Goal: Information Seeking & Learning: Learn about a topic

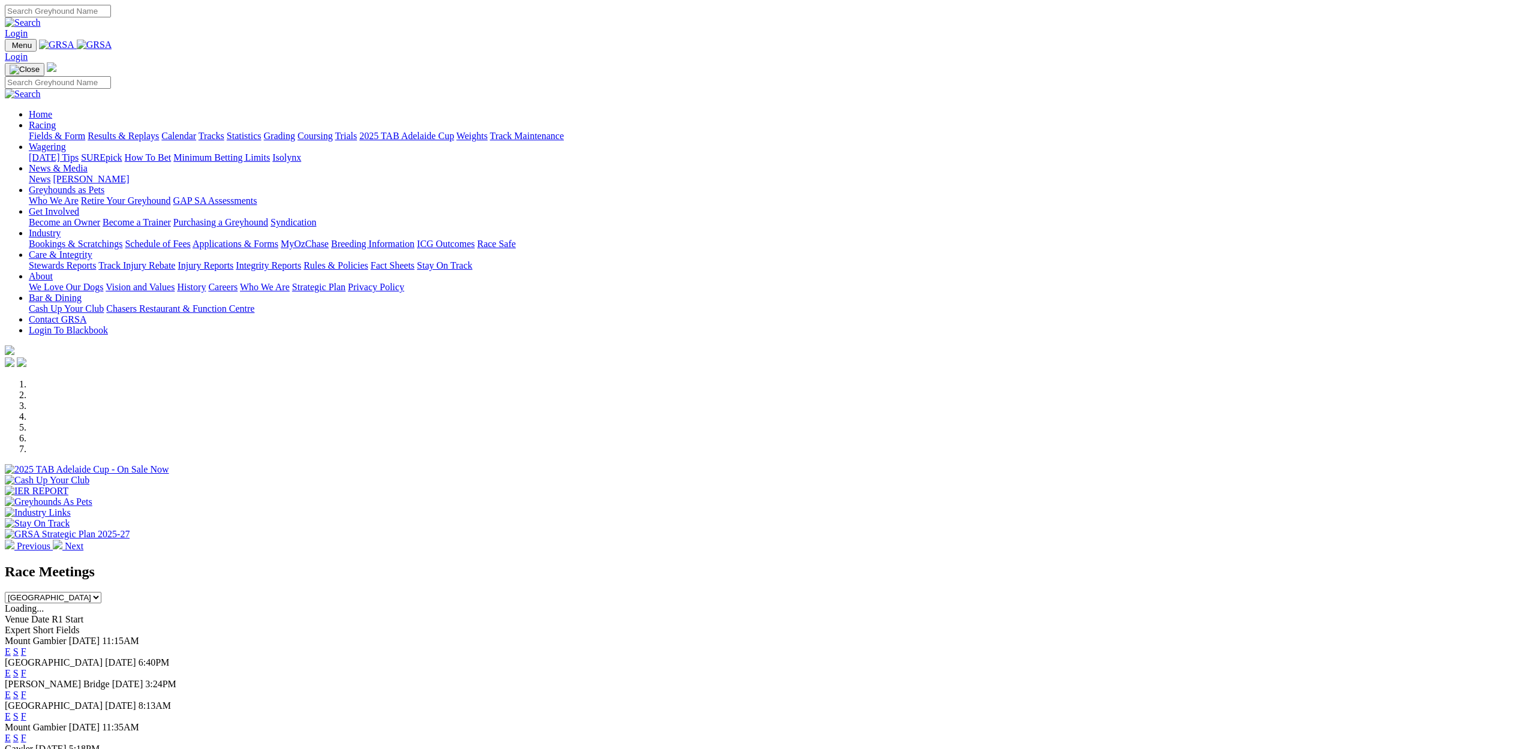
click at [101, 592] on select "South Australia New South Wales Northern Territory Queensland Tasmania Victoria…" at bounding box center [53, 597] width 97 height 11
select select "NSW"
click at [101, 592] on select "South Australia New South Wales Northern Territory Queensland Tasmania Victoria…" at bounding box center [53, 597] width 97 height 11
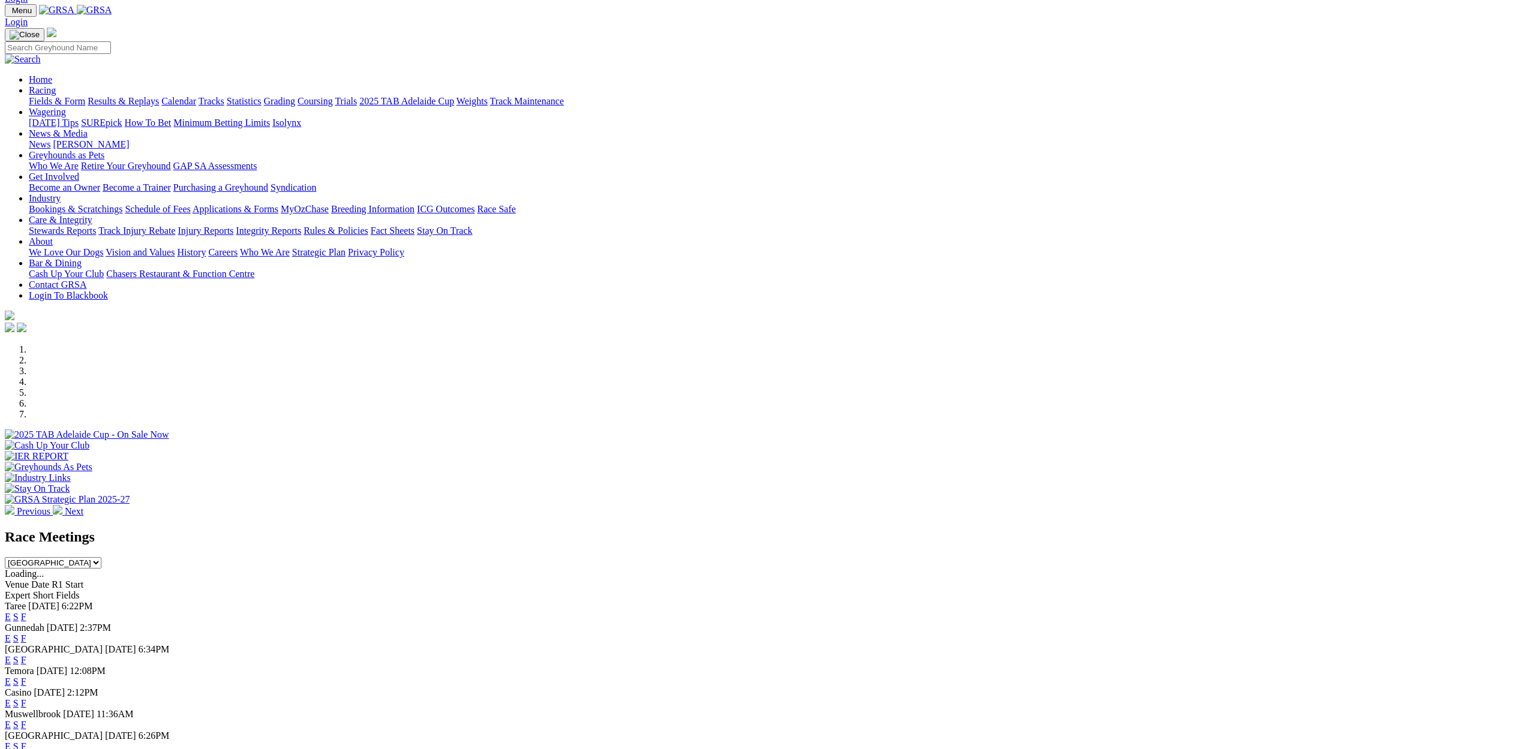
scroll to position [176, 0]
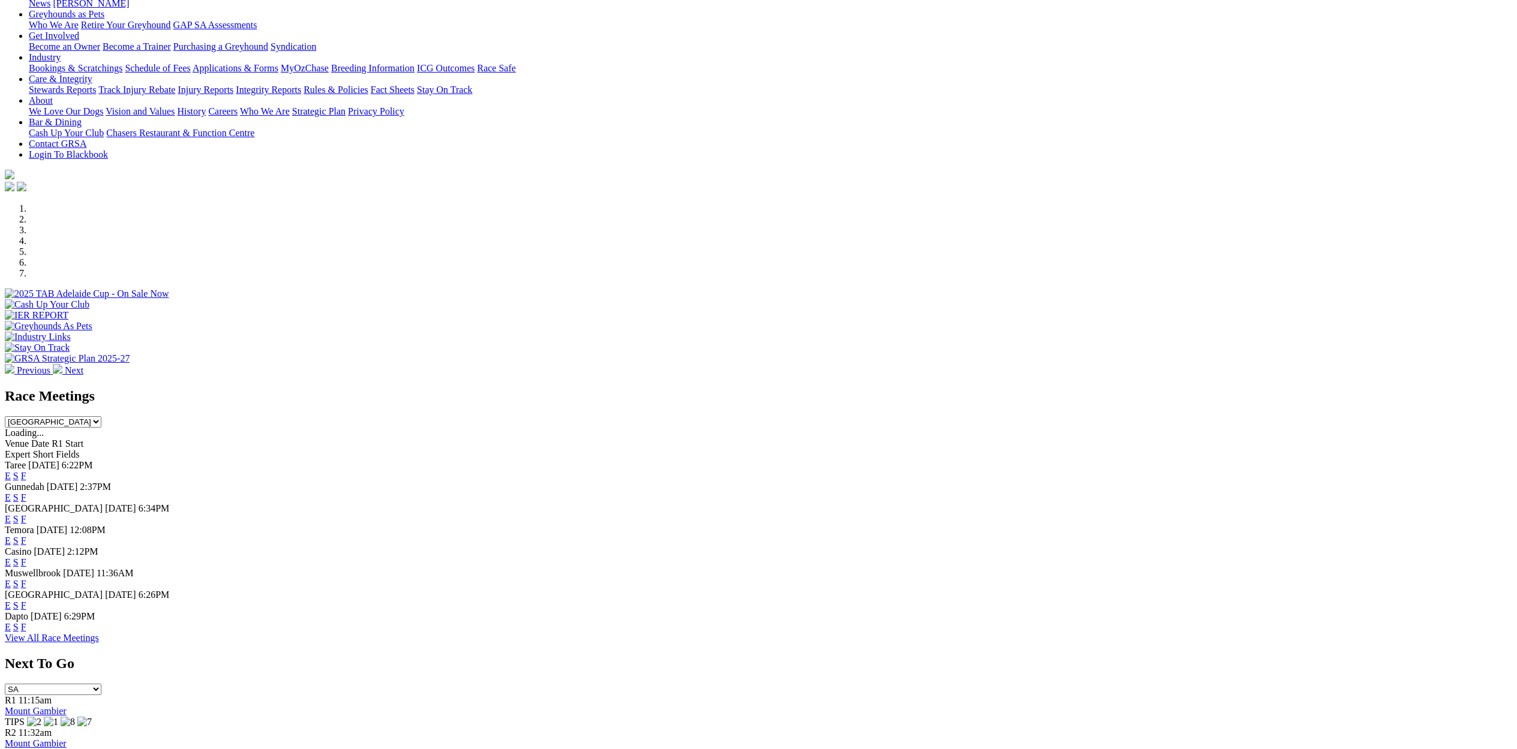
click at [11, 589] on link "E" at bounding box center [8, 584] width 6 height 10
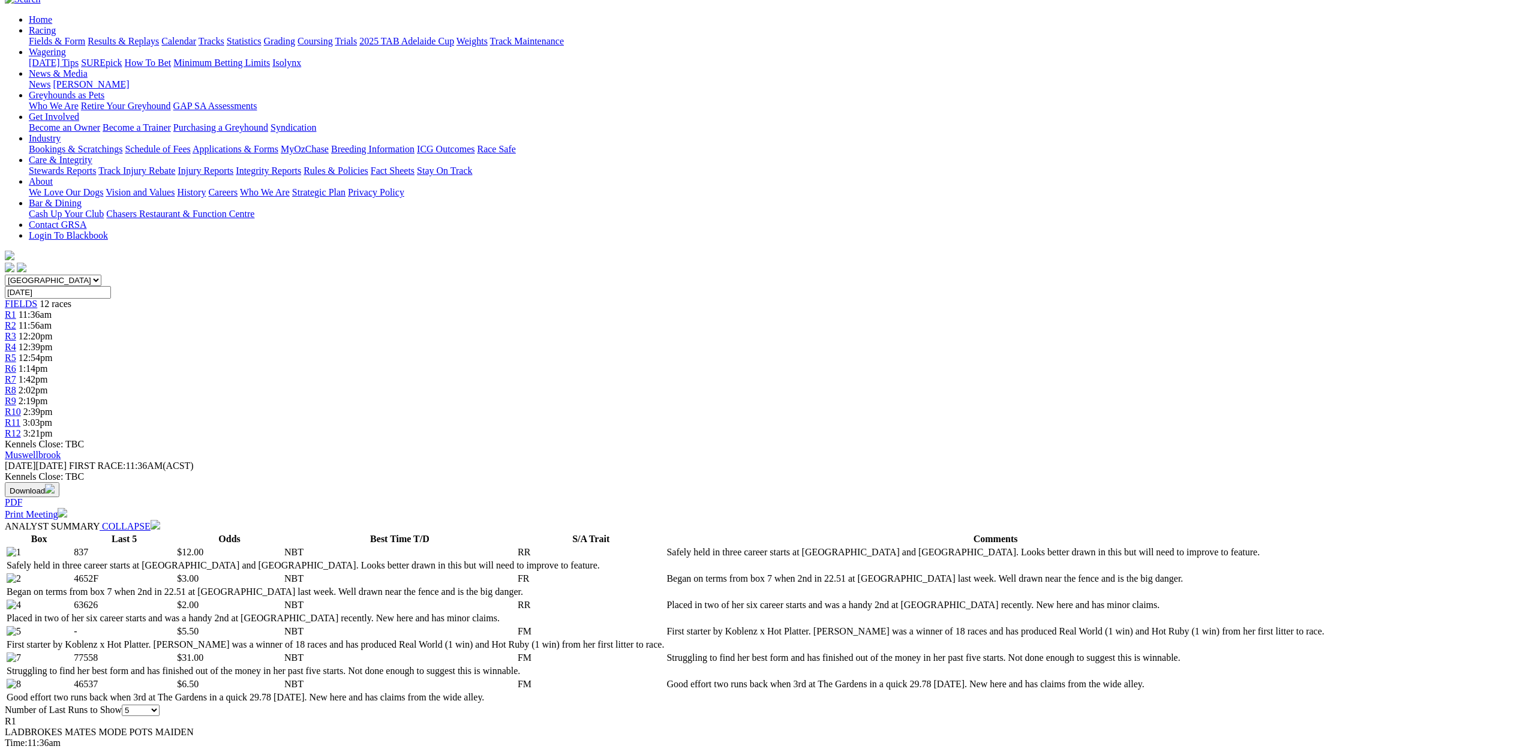
scroll to position [131, 0]
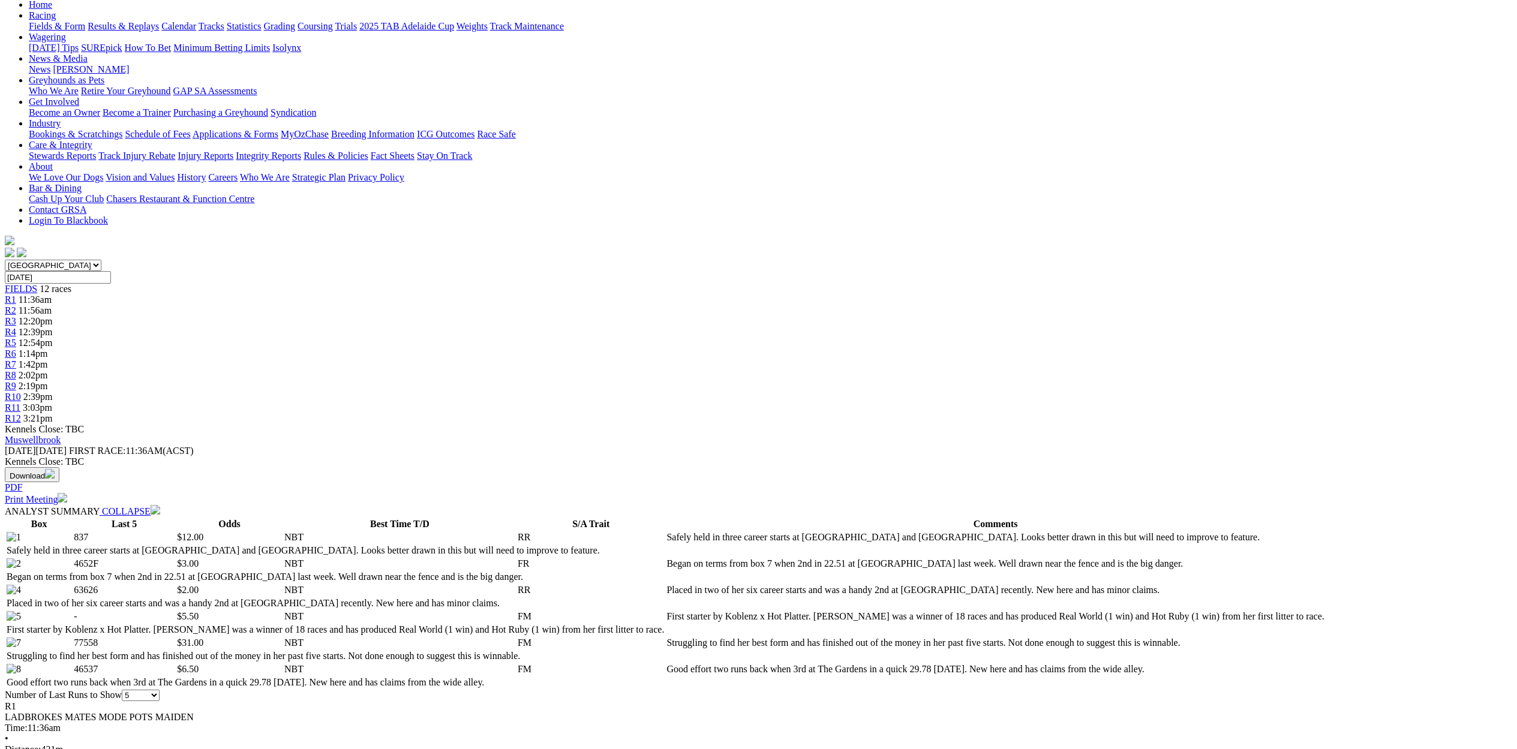
click at [16, 338] on span "R5" at bounding box center [10, 343] width 11 height 10
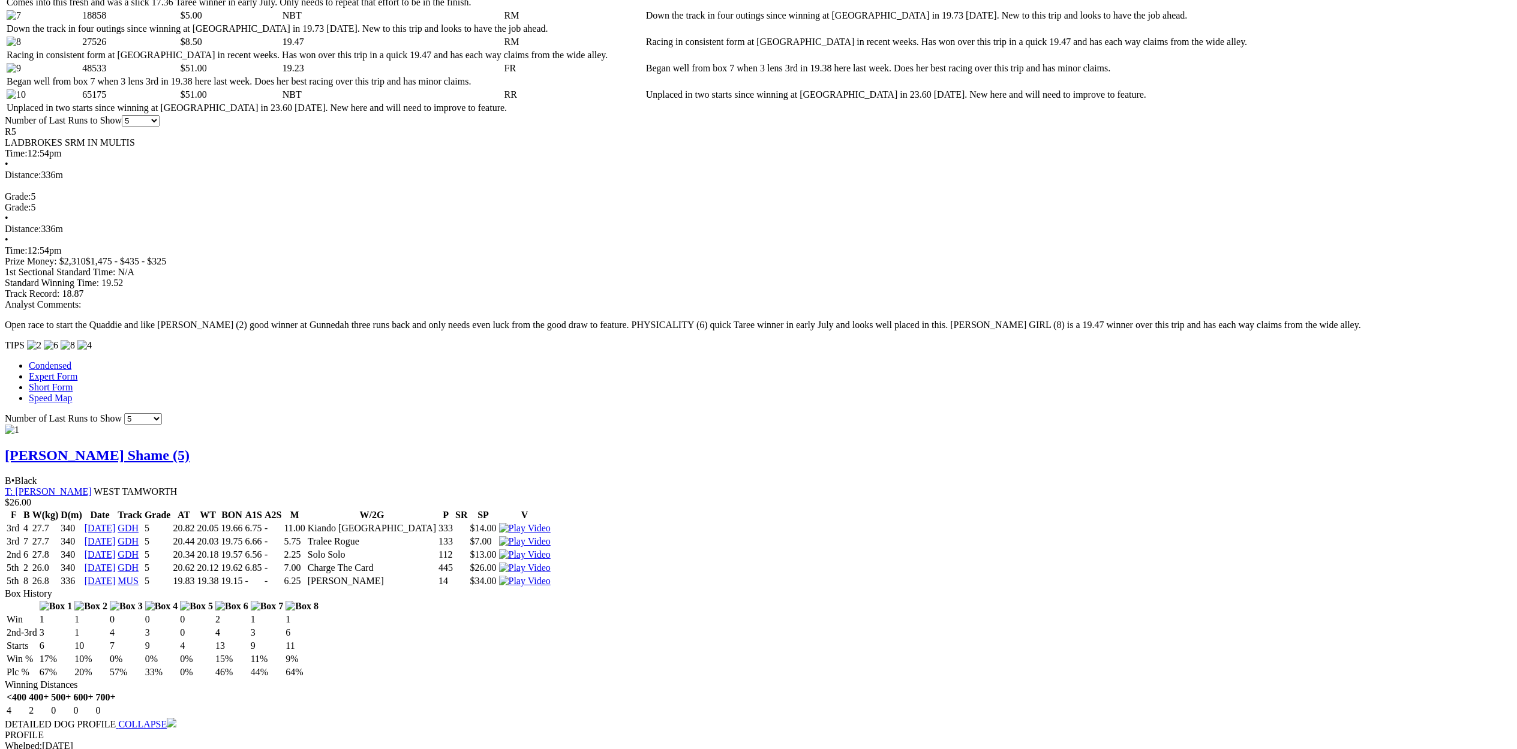
scroll to position [885, 0]
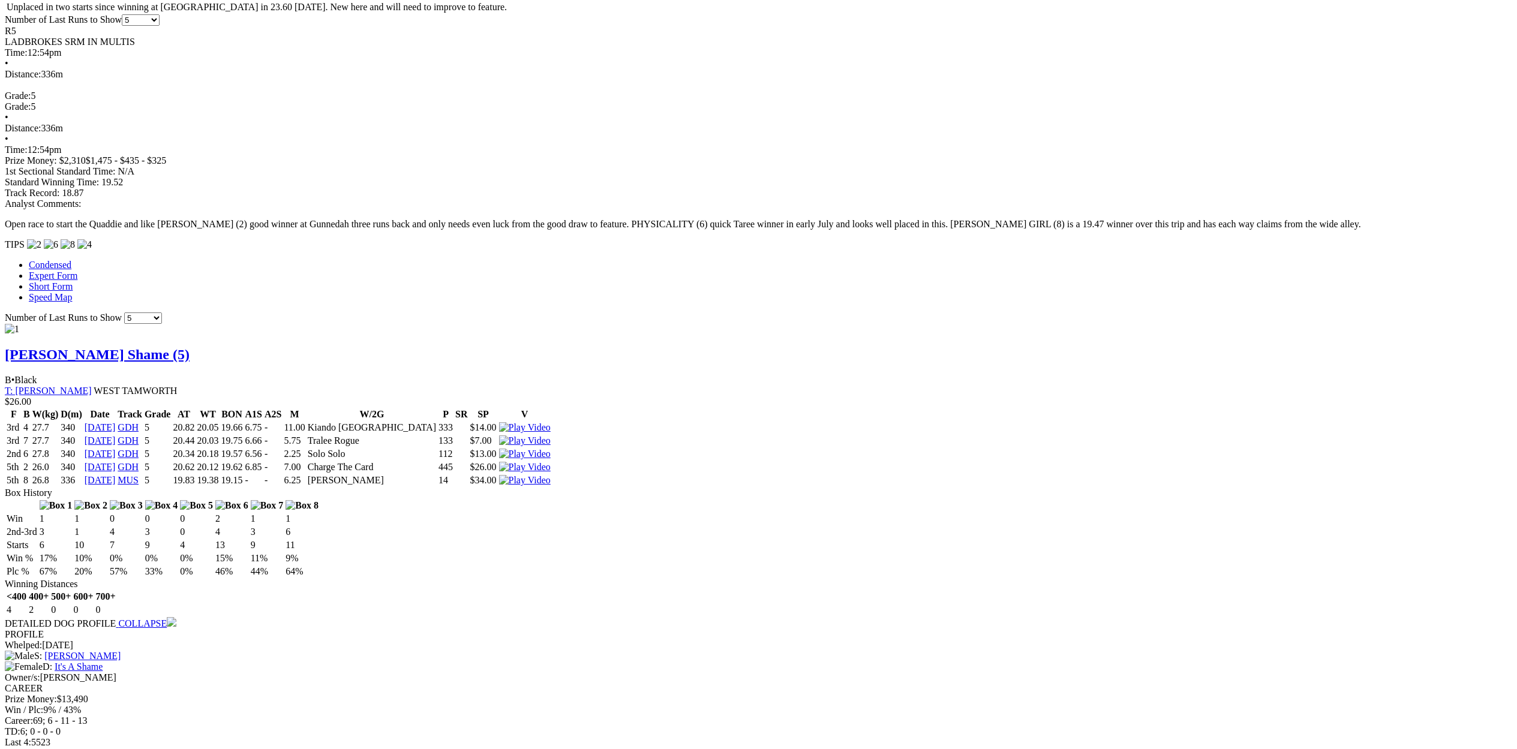
scroll to position [923, 0]
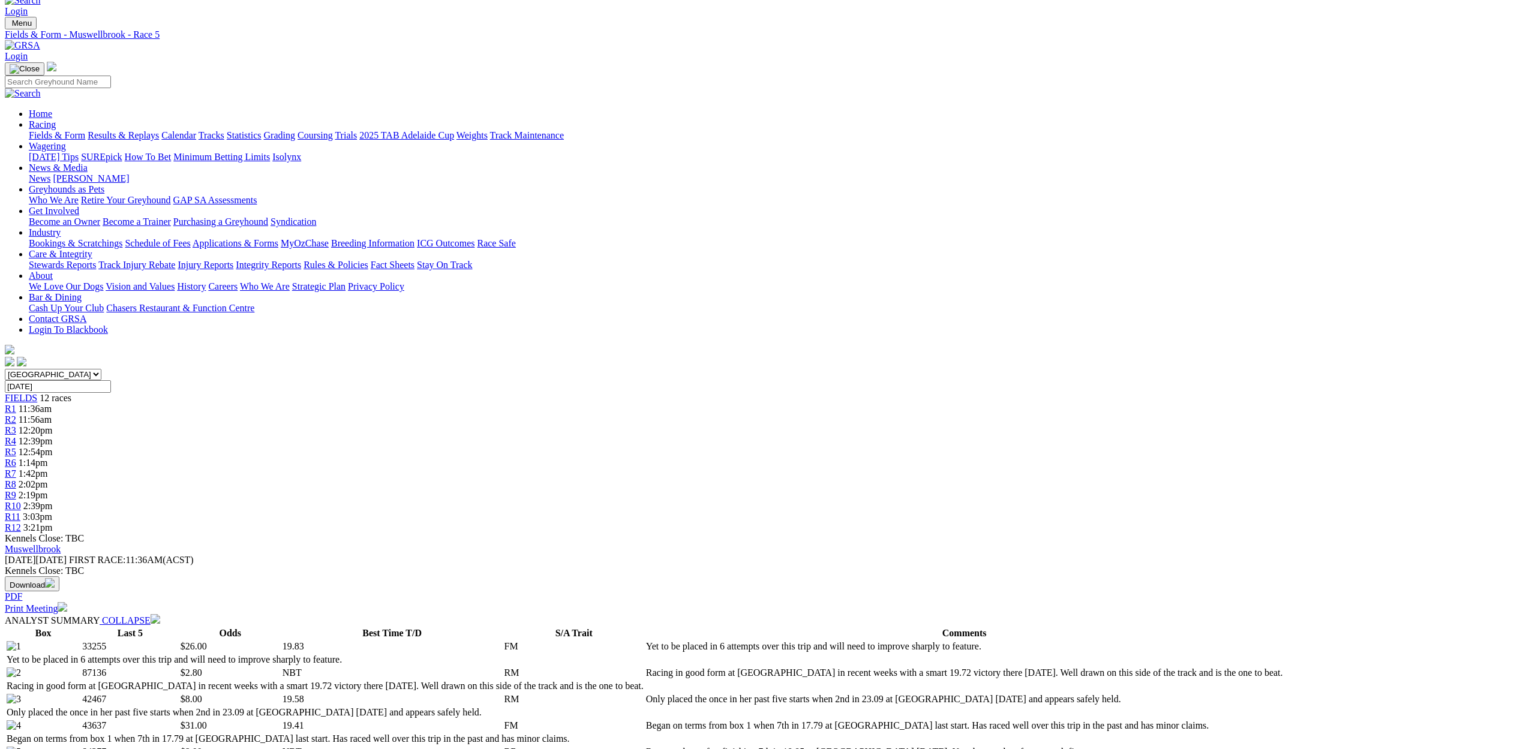
scroll to position [0, 0]
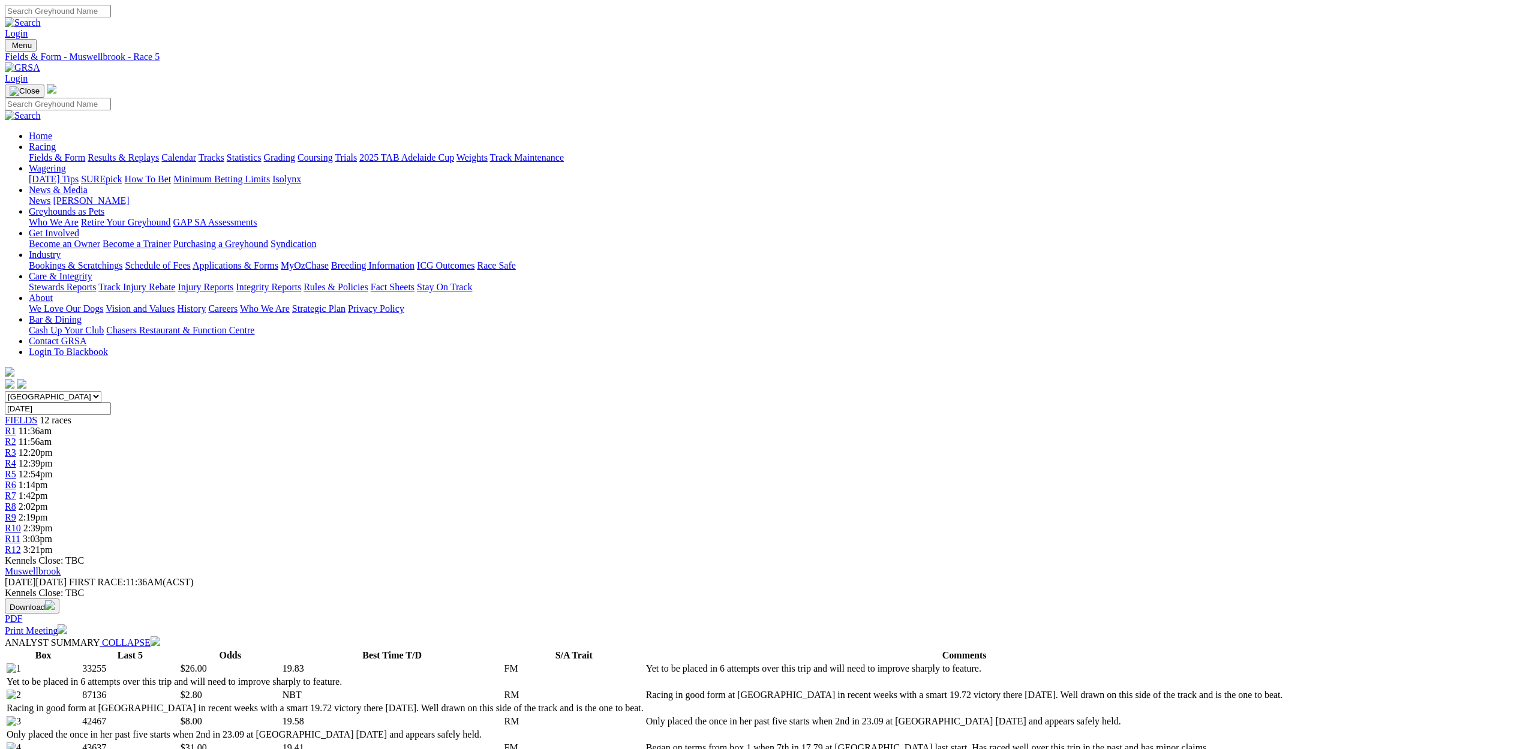
click at [480, 426] on div "R1 11:36am" at bounding box center [758, 431] width 1507 height 11
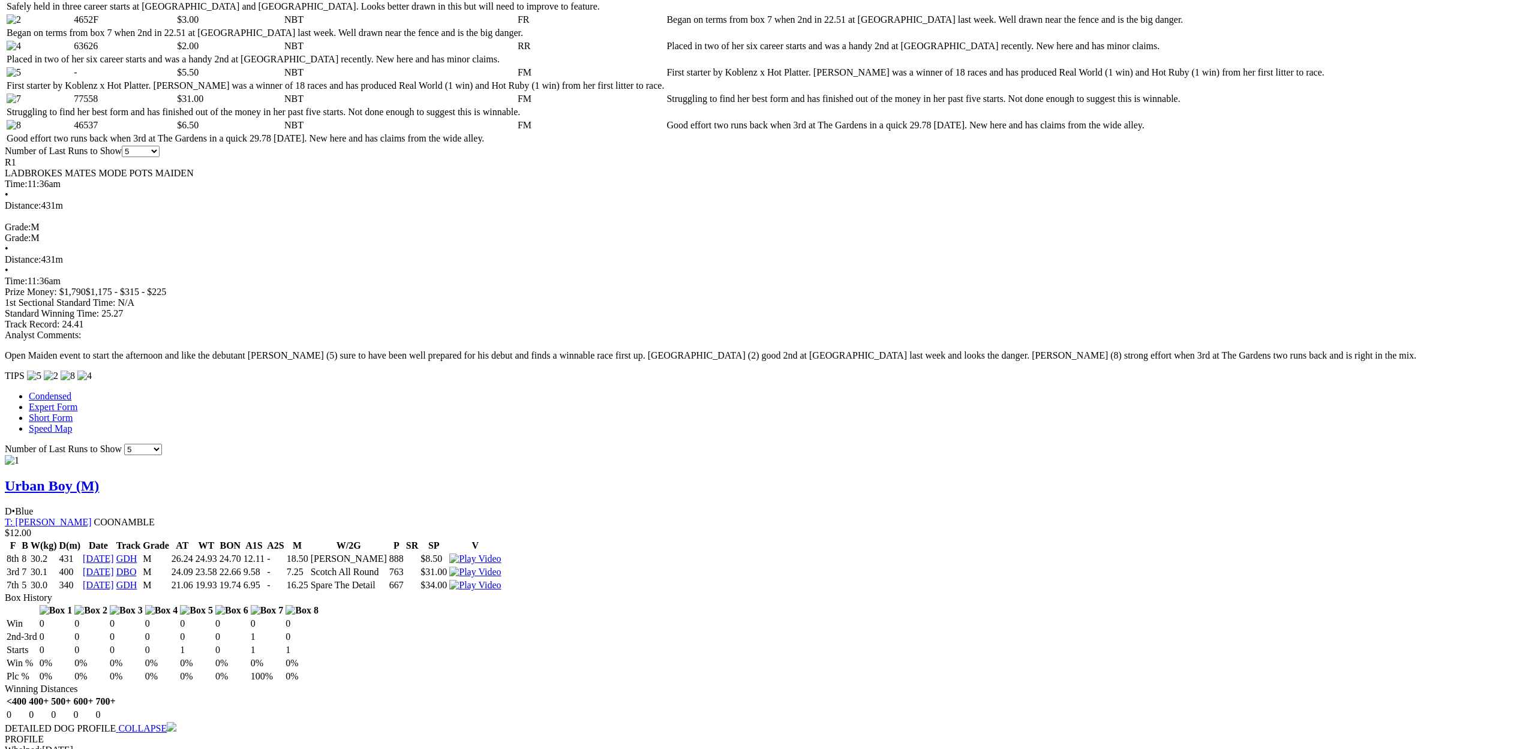
scroll to position [791, 0]
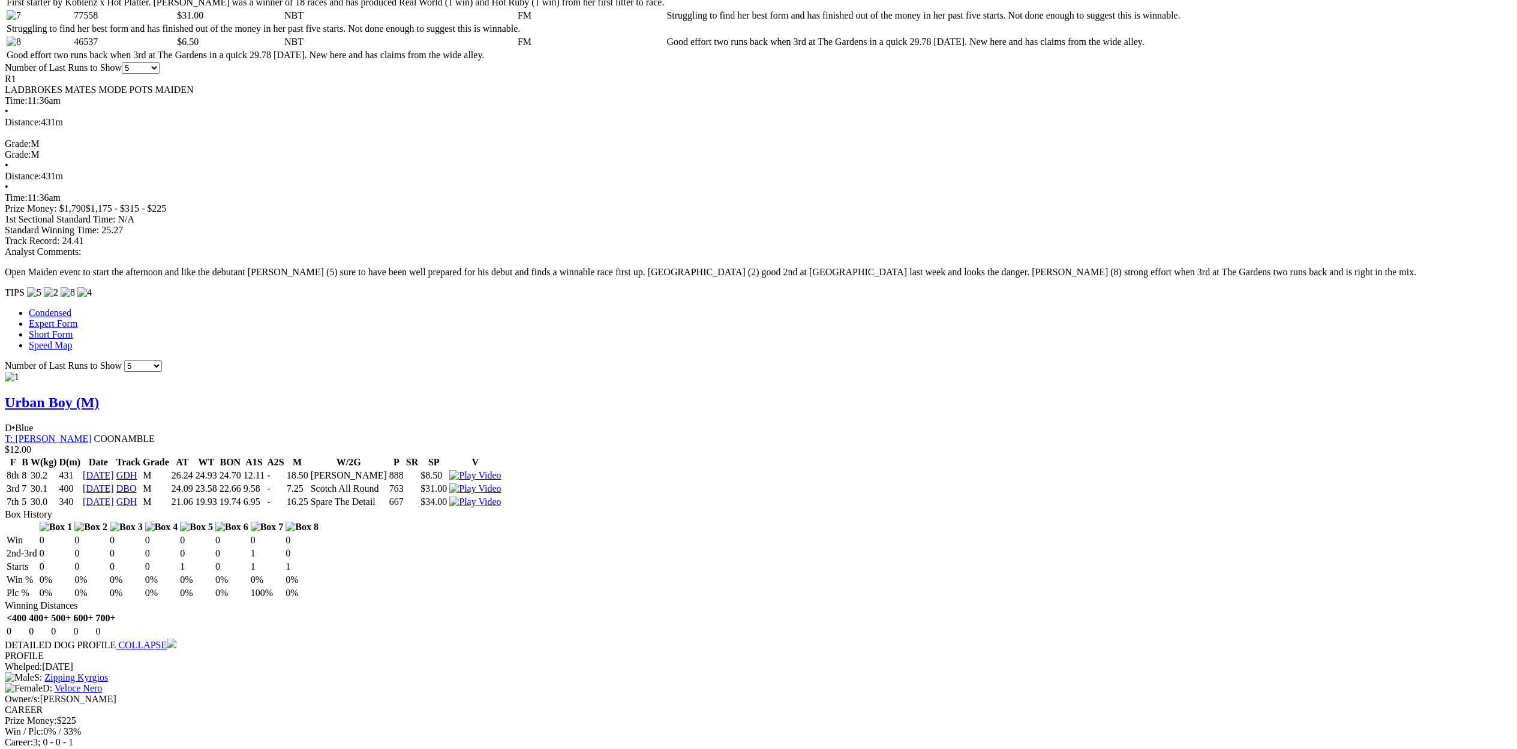
scroll to position [702, 0]
